Goal: Navigation & Orientation: Find specific page/section

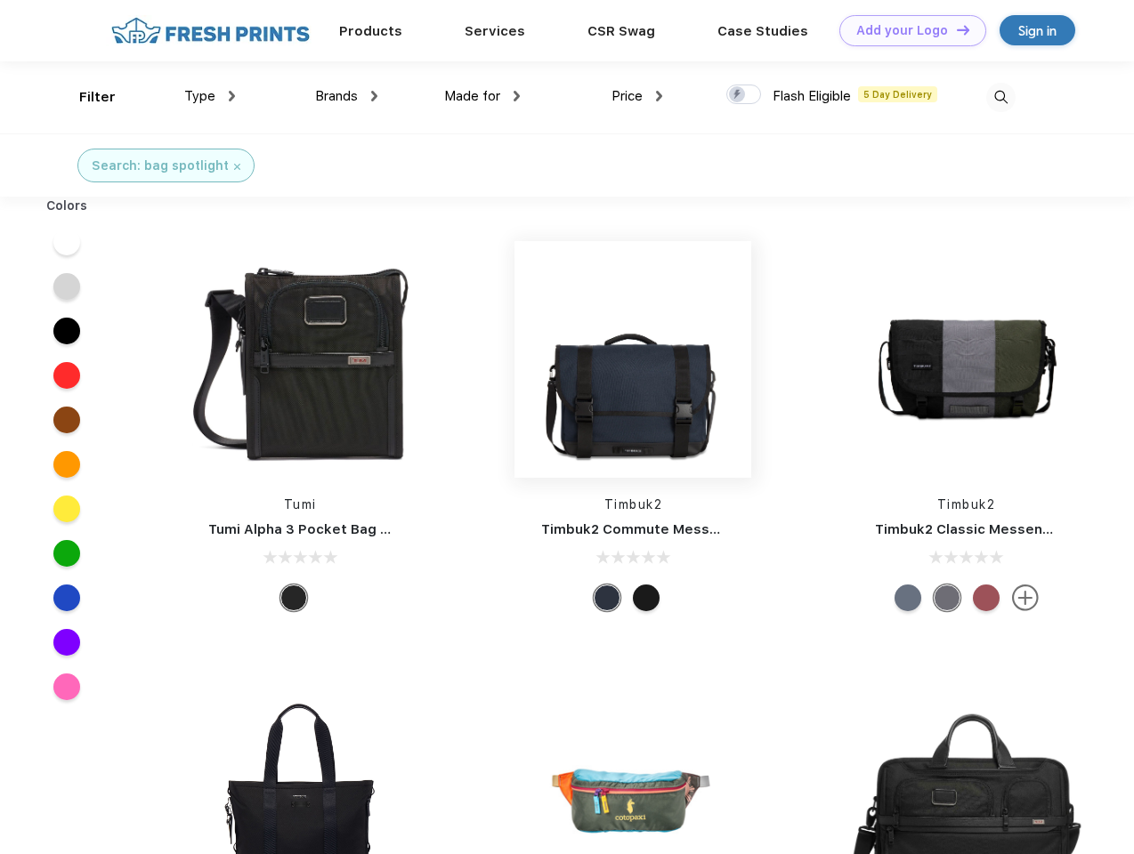
scroll to position [1, 0]
click at [906, 30] on link "Add your Logo Design Tool" at bounding box center [912, 30] width 147 height 31
click at [0, 0] on div "Design Tool" at bounding box center [0, 0] width 0 height 0
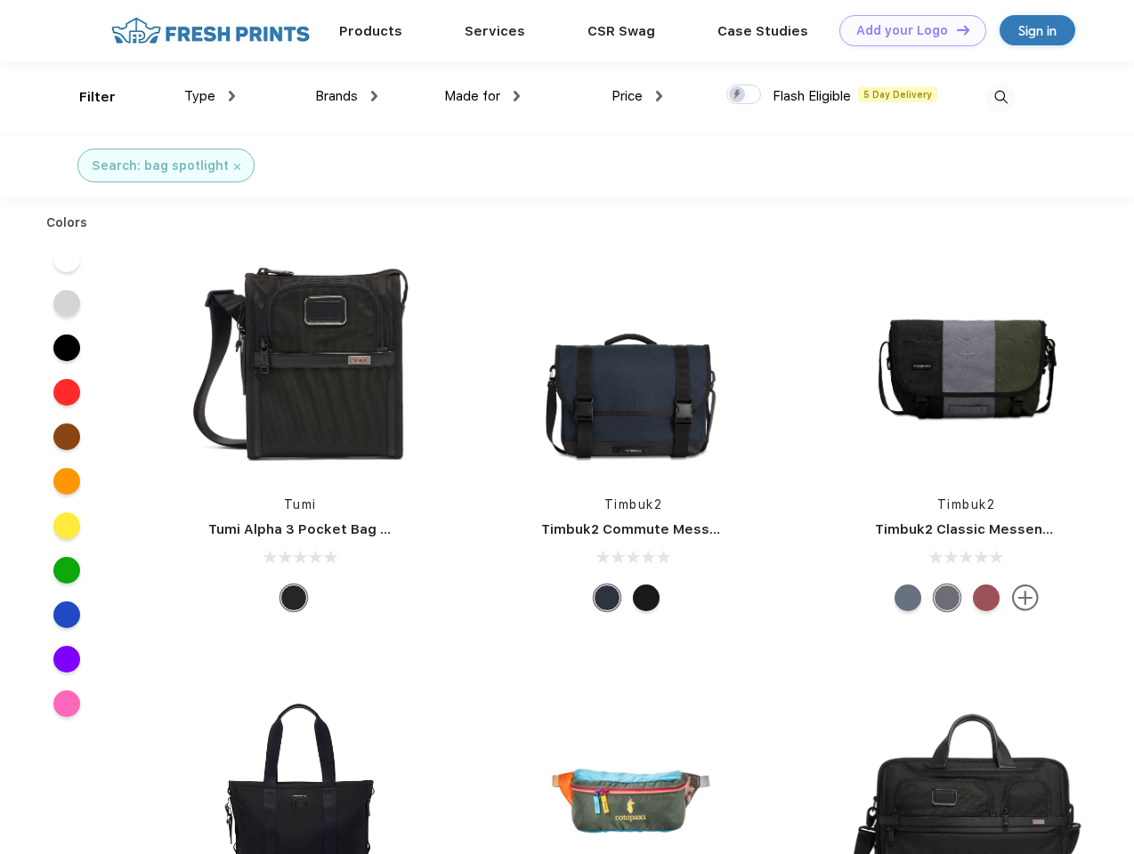
click at [955, 29] on link "Add your Logo Design Tool" at bounding box center [912, 30] width 147 height 31
click at [85, 97] on div "Filter" at bounding box center [97, 97] width 36 height 20
click at [210, 96] on span "Type" at bounding box center [199, 96] width 31 height 16
click at [346, 96] on span "Brands" at bounding box center [336, 96] width 43 height 16
click at [482, 96] on span "Made for" at bounding box center [472, 96] width 56 height 16
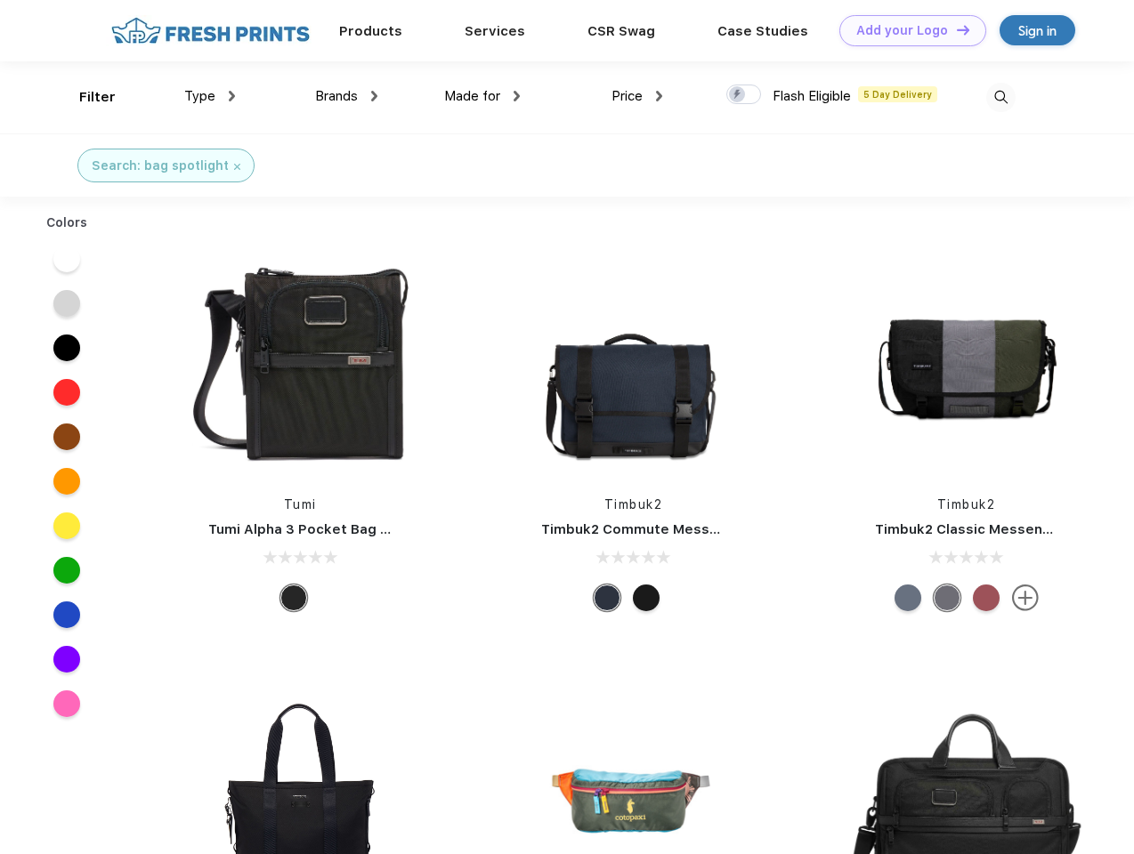
click at [637, 96] on span "Price" at bounding box center [626, 96] width 31 height 16
click at [744, 95] on div at bounding box center [743, 95] width 35 height 20
click at [738, 95] on input "checkbox" at bounding box center [732, 90] width 12 height 12
click at [1000, 97] on img at bounding box center [1000, 97] width 29 height 29
